Goal: Information Seeking & Learning: Learn about a topic

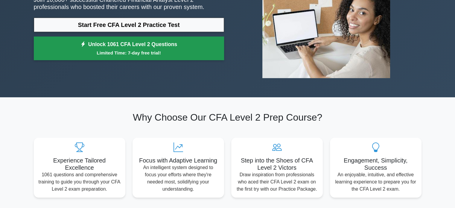
scroll to position [90, 0]
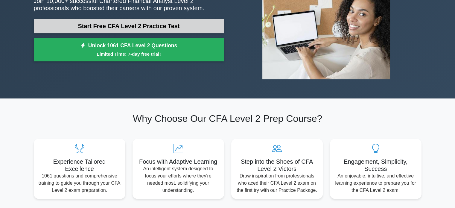
click at [172, 23] on link "Start Free CFA Level 2 Practice Test" at bounding box center [129, 26] width 190 height 14
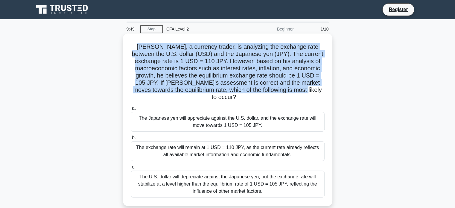
drag, startPoint x: 136, startPoint y: 43, endPoint x: 309, endPoint y: 92, distance: 179.5
click at [309, 92] on h5 "David, a currency trader, is analyzing the exchange rate between the U.S. dolla…" at bounding box center [227, 72] width 195 height 58
copy h5 "David, a currency trader, is analyzing the exchange rate between the U.S. dolla…"
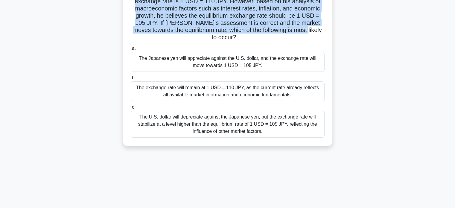
scroll to position [30, 0]
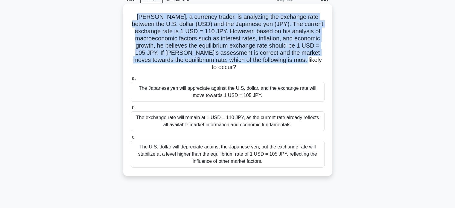
drag, startPoint x: 135, startPoint y: 80, endPoint x: 161, endPoint y: 82, distance: 26.0
click at [175, 85] on div "The Japanese yen will appreciate against the U.S. dollar, and the exchange rate…" at bounding box center [228, 92] width 194 height 20
drag, startPoint x: 134, startPoint y: 81, endPoint x: 268, endPoint y: 94, distance: 134.6
click at [268, 94] on div "The Japanese yen will appreciate against the U.S. dollar, and the exchange rate…" at bounding box center [228, 92] width 194 height 20
copy div "The Japanese yen will appreciate against the U.S. dollar, and the exchange rate…"
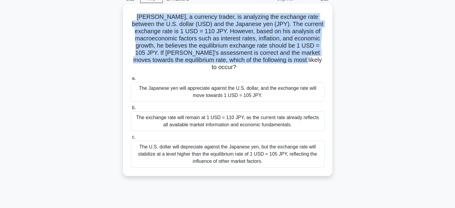
drag, startPoint x: 135, startPoint y: 111, endPoint x: 290, endPoint y: 118, distance: 155.4
click at [290, 118] on div "The exchange rate will remain at 1 USD = 110 JPY, as the current rate already r…" at bounding box center [228, 121] width 194 height 20
copy div "The exchange rate will remain at 1 USD = 110 JPY, as the current rate already r…"
drag, startPoint x: 139, startPoint y: 139, endPoint x: 268, endPoint y: 156, distance: 130.0
click at [268, 156] on div "The U.S. dollar will depreciate against the Japanese yen, but the exchange rate…" at bounding box center [228, 154] width 194 height 27
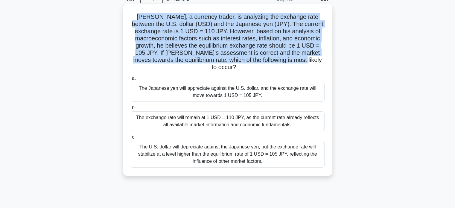
copy div "The U.S. dollar will depreciate against the Japanese yen, but the exchange rate…"
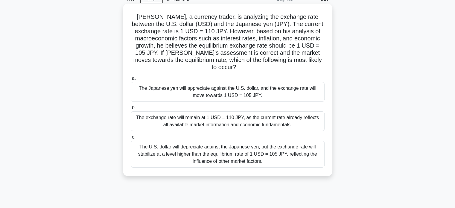
click at [182, 111] on div "The exchange rate will remain at 1 USD = 110 JPY, as the current rate already r…" at bounding box center [228, 121] width 194 height 20
click at [131, 109] on input "b. The exchange rate will remain at 1 USD = 110 JPY, as the current rate alread…" at bounding box center [131, 108] width 0 height 4
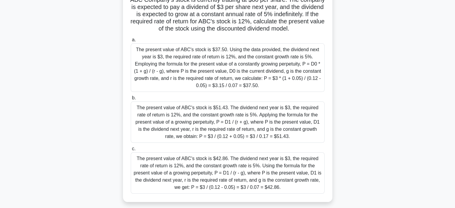
scroll to position [0, 0]
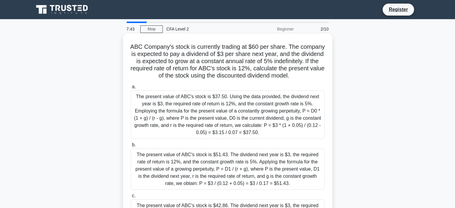
drag, startPoint x: 142, startPoint y: 44, endPoint x: 251, endPoint y: 85, distance: 116.5
click at [251, 80] on h5 "ABC Company's stock is currently trading at $60 per share. The company is expec…" at bounding box center [227, 61] width 195 height 36
copy h5 "ABC Company's stock is currently trading at $60 per share. The company is expec…"
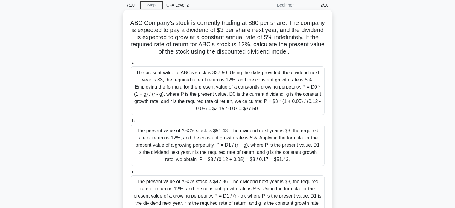
scroll to position [60, 0]
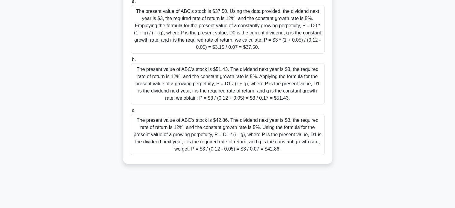
click at [185, 30] on div "The present value of ABC's stock is $37.50. Using the data provided, the divide…" at bounding box center [228, 29] width 194 height 48
click at [131, 4] on input "a. The present value of ABC's stock is $37.50. Using the data provided, the div…" at bounding box center [131, 2] width 0 height 4
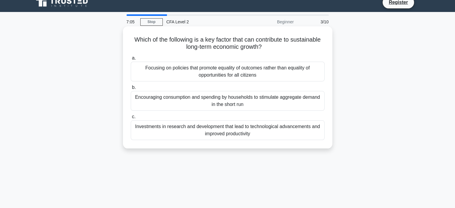
scroll to position [0, 0]
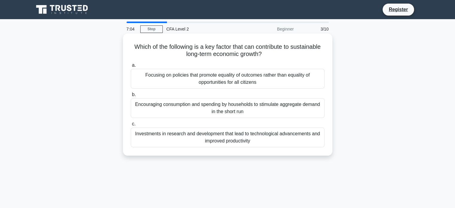
click at [194, 83] on div "Focusing on policies that promote equality of outcomes rather than equality of …" at bounding box center [228, 79] width 194 height 20
click at [131, 67] on input "a. Focusing on policies that promote equality of outcomes rather than equality …" at bounding box center [131, 65] width 0 height 4
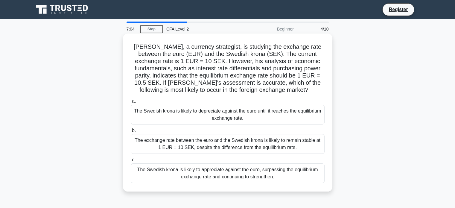
click at [194, 82] on h5 "Ethan, a currency strategist, is studying the exchange rate between the euro (E…" at bounding box center [227, 68] width 195 height 51
click at [208, 115] on div "The Swedish krona is likely to depreciate against the euro until it reaches the…" at bounding box center [228, 115] width 194 height 20
click at [131, 103] on input "a. The Swedish krona is likely to depreciate against the euro until it reaches …" at bounding box center [131, 101] width 0 height 4
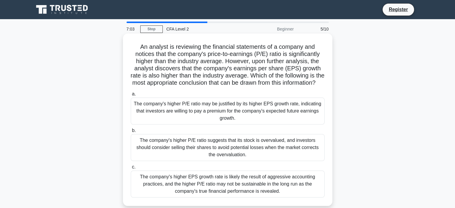
drag, startPoint x: 211, startPoint y: 118, endPoint x: 213, endPoint y: 122, distance: 4.4
click at [212, 118] on div "The company's higher P/E ratio may be justified by its higher EPS growth rate, …" at bounding box center [228, 110] width 194 height 27
click at [131, 96] on input "a. The company's higher P/E ratio may be justified by its higher EPS growth rat…" at bounding box center [131, 94] width 0 height 4
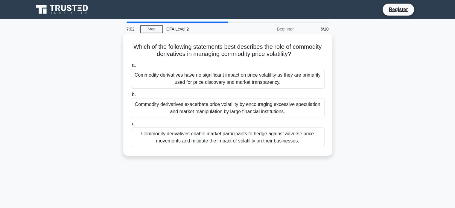
drag, startPoint x: 216, startPoint y: 130, endPoint x: 208, endPoint y: 120, distance: 12.8
click at [208, 120] on div "a. Commodity derivatives have no significant impact on price volatility as they…" at bounding box center [227, 104] width 201 height 88
click at [207, 116] on div "Commodity derivatives exacerbate price volatility by encouraging excessive spec…" at bounding box center [228, 108] width 194 height 20
click at [131, 97] on input "b. Commodity derivatives exacerbate price volatility by encouraging excessive s…" at bounding box center [131, 95] width 0 height 4
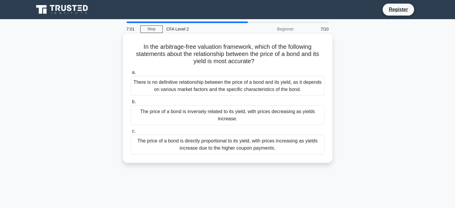
click at [197, 89] on div "There is no definitive relationship between the price of a bond and its yield, …" at bounding box center [228, 86] width 194 height 20
click at [131, 74] on input "a. There is no definitive relationship between the price of a bond and its yiel…" at bounding box center [131, 73] width 0 height 4
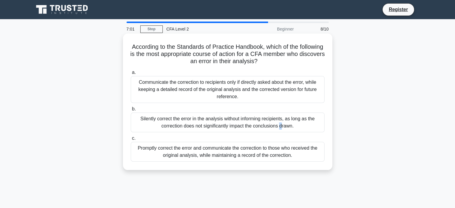
click at [207, 115] on div "Silently correct the error in the analysis without informing recipients, as lon…" at bounding box center [228, 122] width 194 height 20
click at [205, 94] on div "Communicate the correction to recipients only if directly asked about the error…" at bounding box center [228, 89] width 194 height 27
click at [131, 74] on input "a. Communicate the correction to recipients only if directly asked about the er…" at bounding box center [131, 73] width 0 height 4
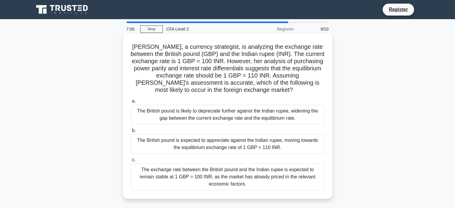
click at [217, 115] on div "The British pound is likely to depreciate further against the Indian rupee, wid…" at bounding box center [228, 115] width 194 height 20
click at [131, 103] on input "a. The British pound is likely to depreciate further against the Indian rupee, …" at bounding box center [131, 101] width 0 height 4
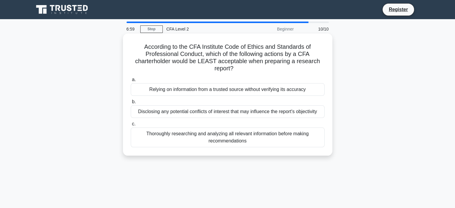
click at [217, 110] on div "Disclosing any potential conflicts of interest that may influence the report's …" at bounding box center [228, 111] width 194 height 13
click at [131, 104] on input "b. Disclosing any potential conflicts of interest that may influence the report…" at bounding box center [131, 102] width 0 height 4
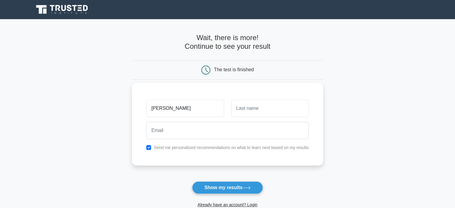
type input "[PERSON_NAME]"
click at [245, 106] on input "text" at bounding box center [269, 108] width 77 height 17
type input "[PERSON_NAME]"
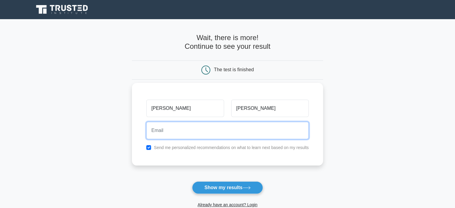
click at [244, 133] on input "email" at bounding box center [227, 130] width 162 height 17
type input "[EMAIL_ADDRESS][DOMAIN_NAME]"
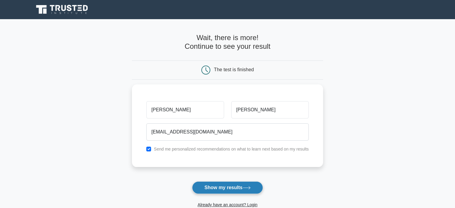
click at [245, 190] on button "Show my results" at bounding box center [227, 187] width 71 height 13
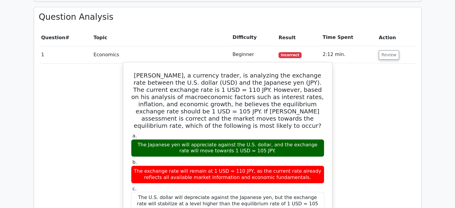
scroll to position [478, 0]
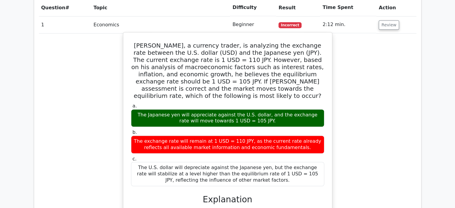
click at [160, 109] on div "The Japanese yen will appreciate against the U.S. dollar, and the exchange rate…" at bounding box center [227, 118] width 193 height 18
drag, startPoint x: 177, startPoint y: 81, endPoint x: 192, endPoint y: 82, distance: 15.0
click at [178, 109] on div "The Japanese yen will appreciate against the U.S. dollar, and the exchange rate…" at bounding box center [227, 118] width 193 height 18
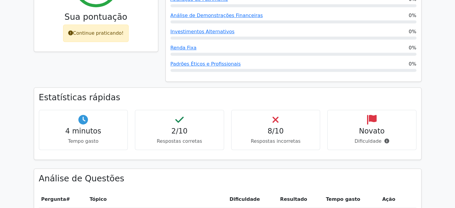
scroll to position [329, 0]
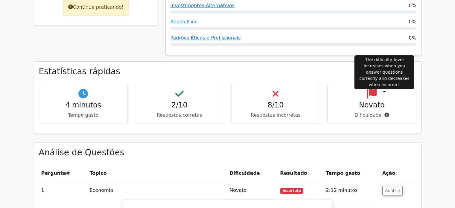
click at [386, 112] on icon at bounding box center [386, 114] width 5 height 5
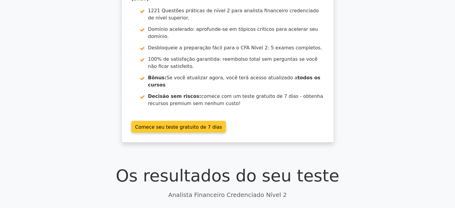
scroll to position [0, 0]
